Goal: Information Seeking & Learning: Learn about a topic

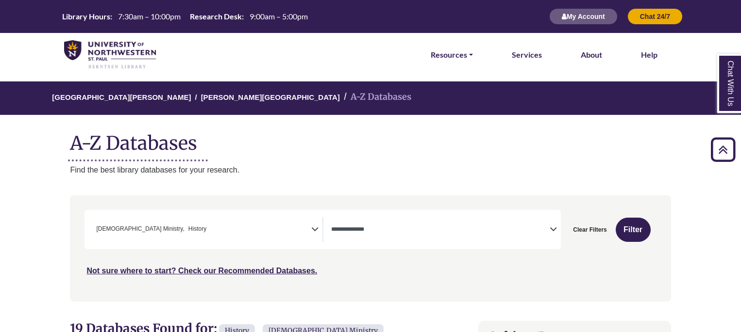
select select "*****"
select select "Database Types Filter"
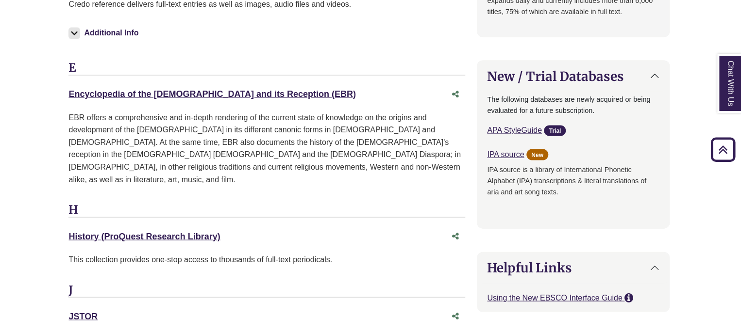
scroll to position [367, 0]
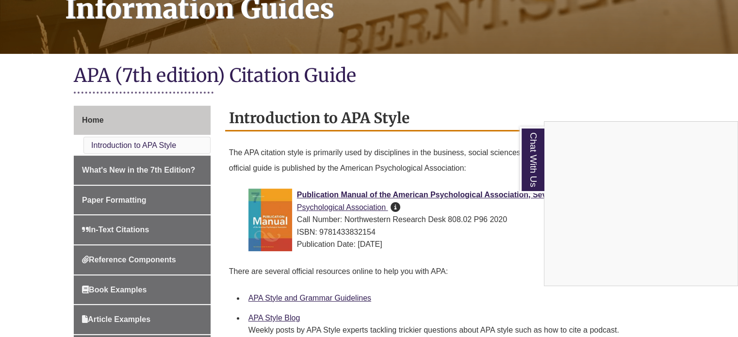
scroll to position [172, 0]
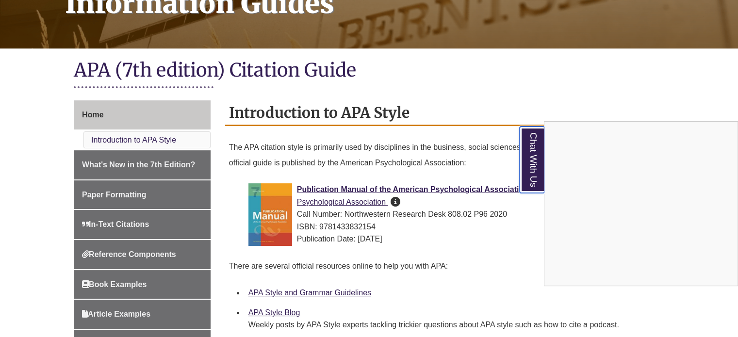
click at [530, 159] on link "Chat With Us" at bounding box center [532, 160] width 25 height 66
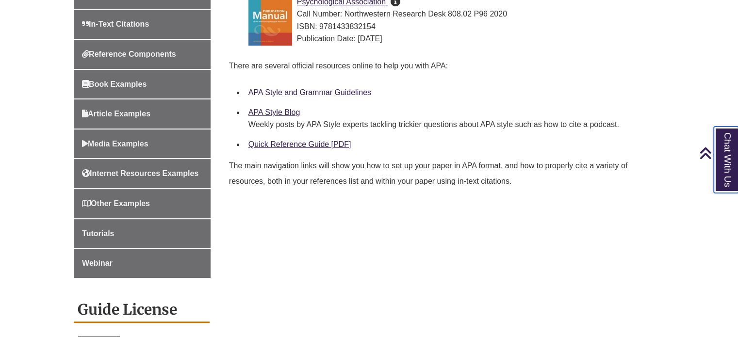
scroll to position [371, 0]
